Goal: Task Accomplishment & Management: Complete application form

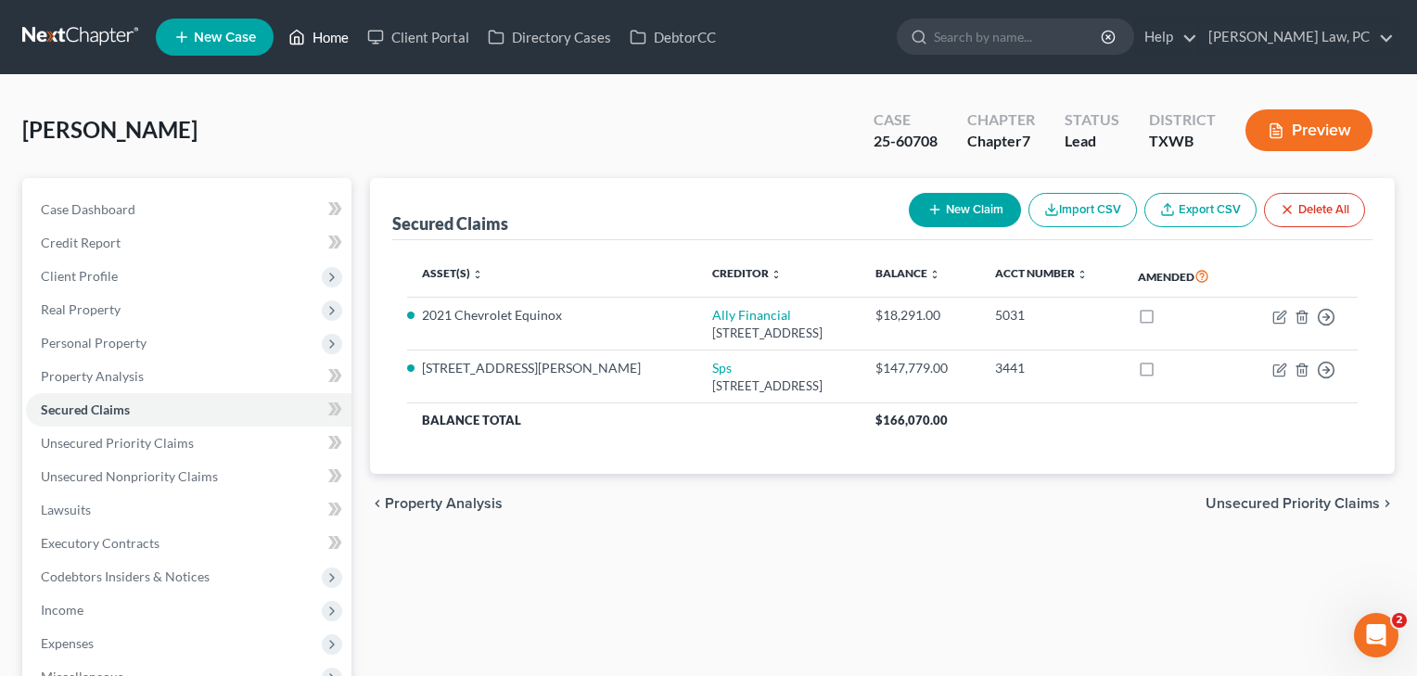
click at [341, 41] on link "Home" at bounding box center [318, 36] width 79 height 33
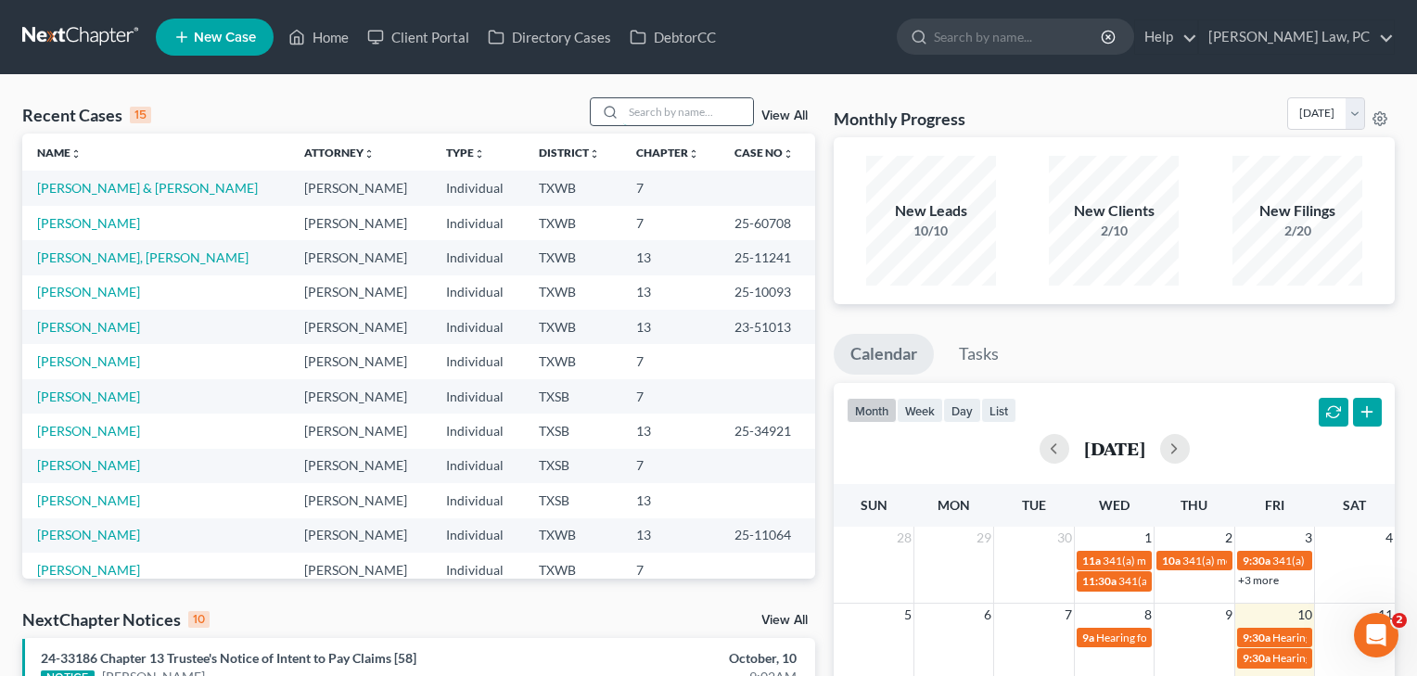
click at [633, 118] on input "search" at bounding box center [688, 111] width 130 height 27
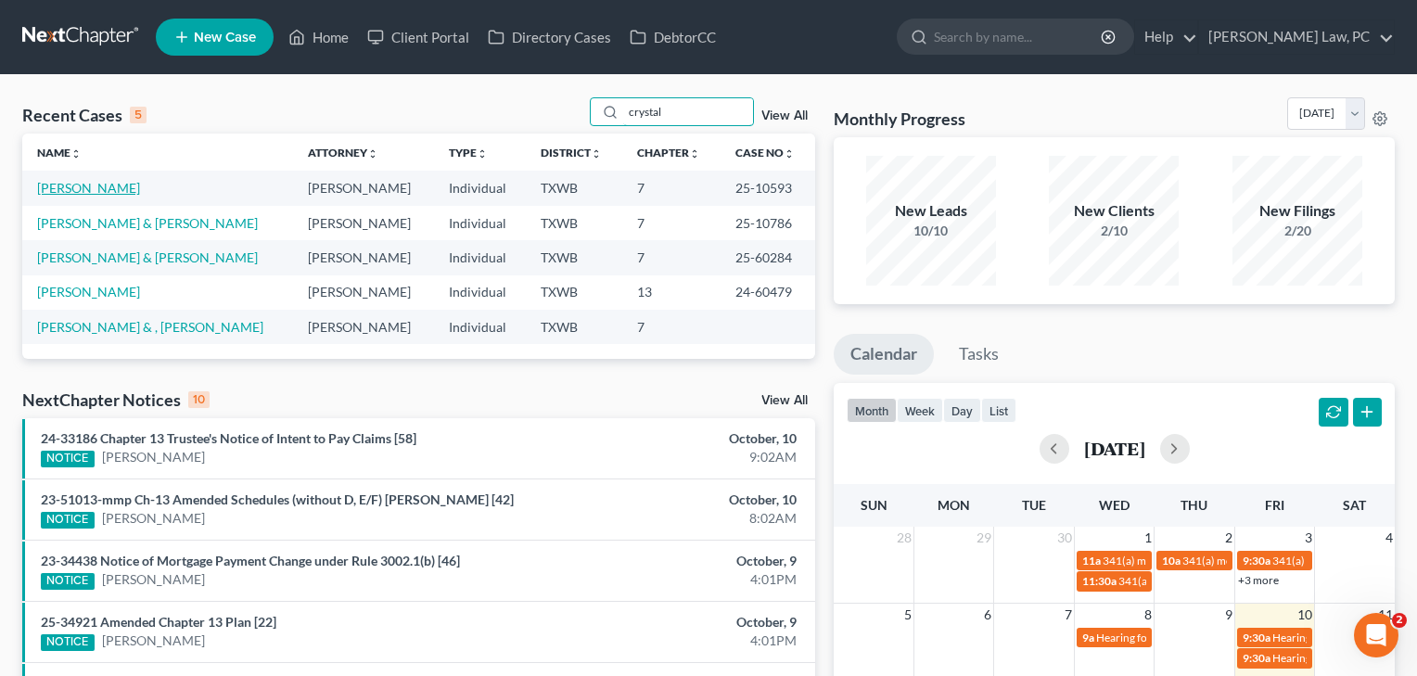
type input "crystal"
click at [90, 187] on link "[PERSON_NAME]" at bounding box center [88, 188] width 103 height 16
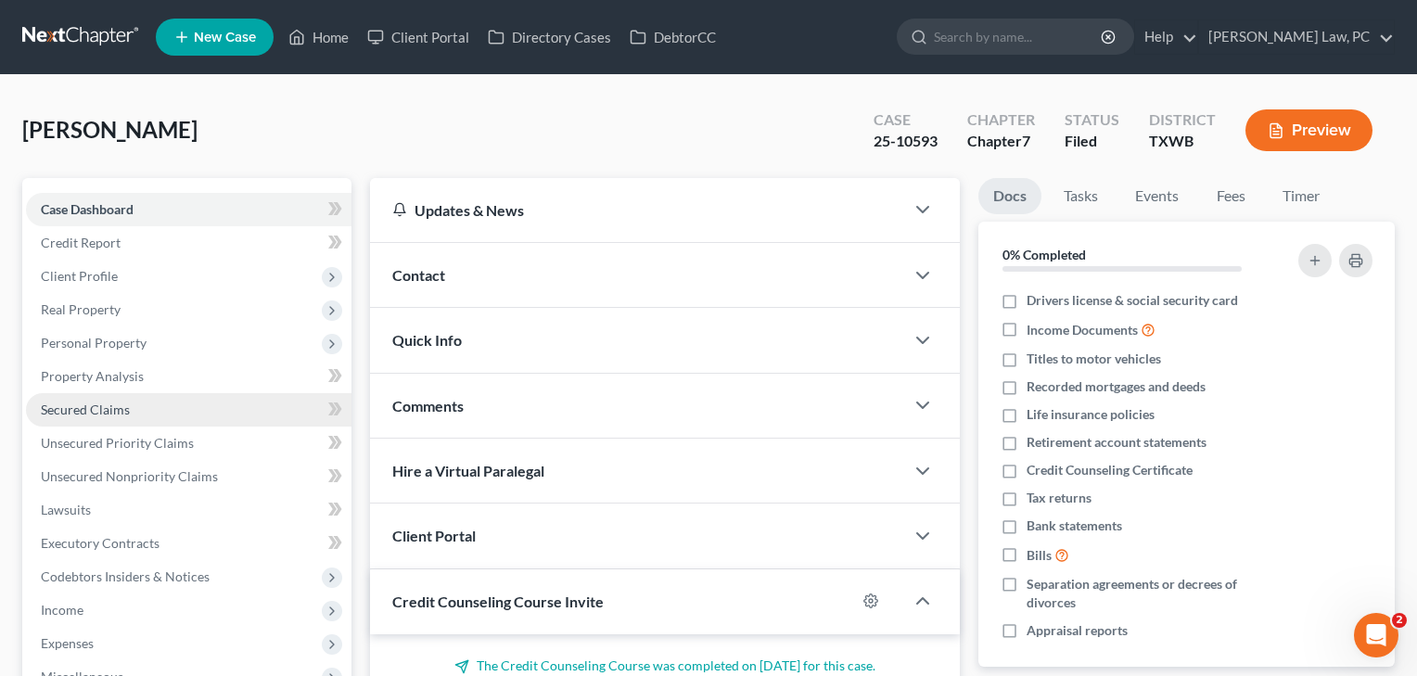
click at [80, 411] on span "Secured Claims" at bounding box center [85, 410] width 89 height 16
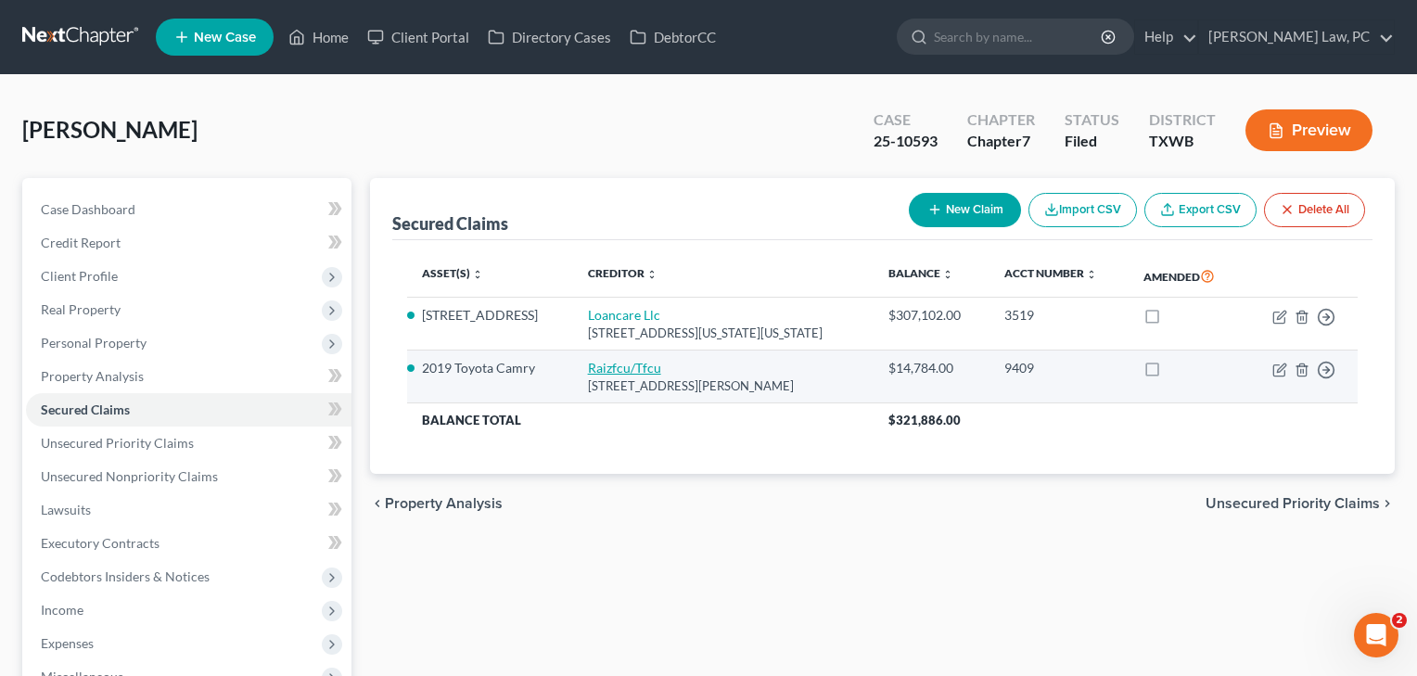
click at [660, 370] on link "Raizfcu/Tfcu" at bounding box center [624, 368] width 73 height 16
select select "45"
select select "0"
select select "2"
select select "0"
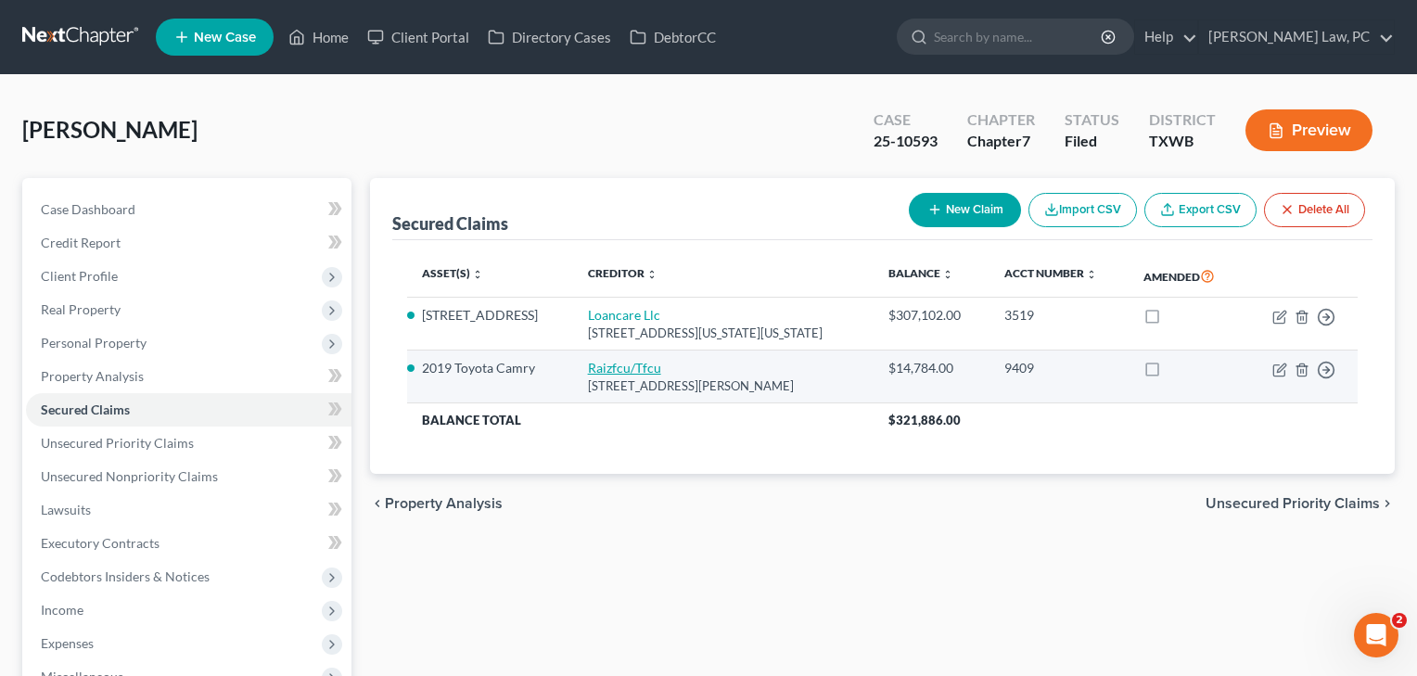
select select "0"
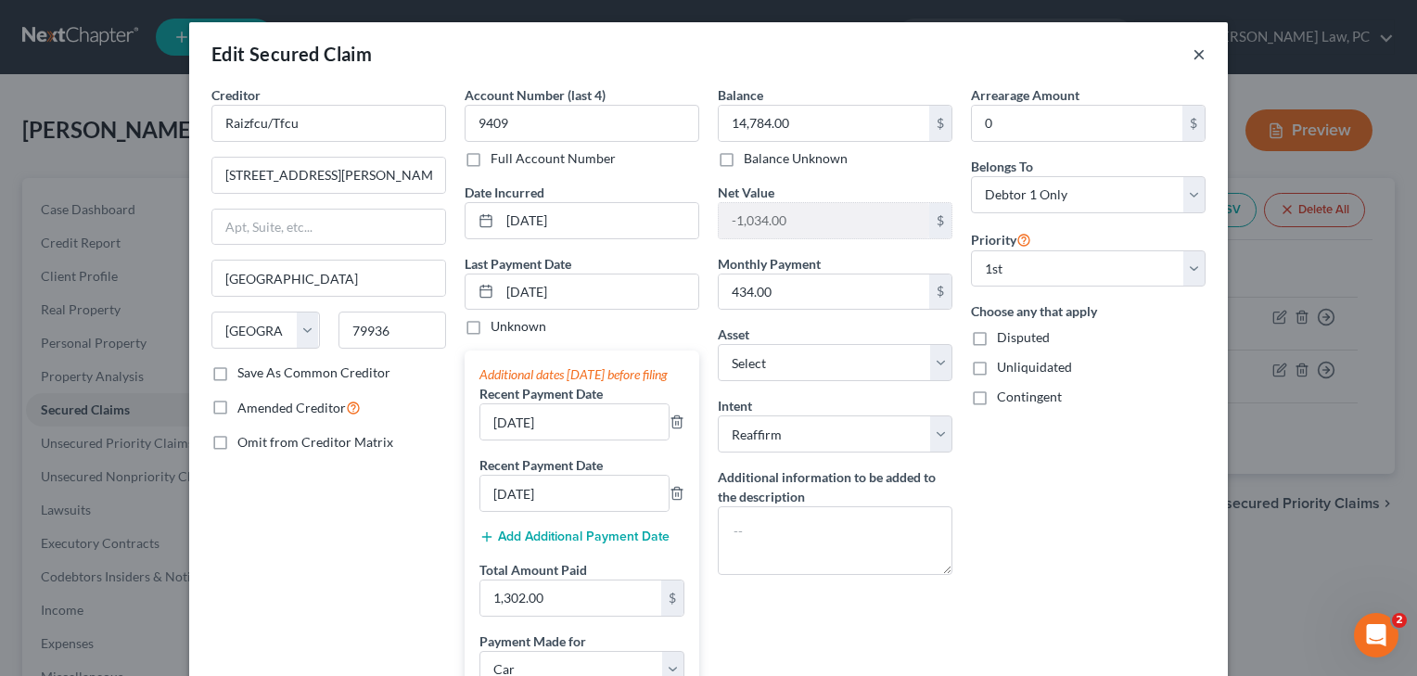
click at [1204, 57] on button "×" at bounding box center [1199, 54] width 13 height 22
